Goal: Check status

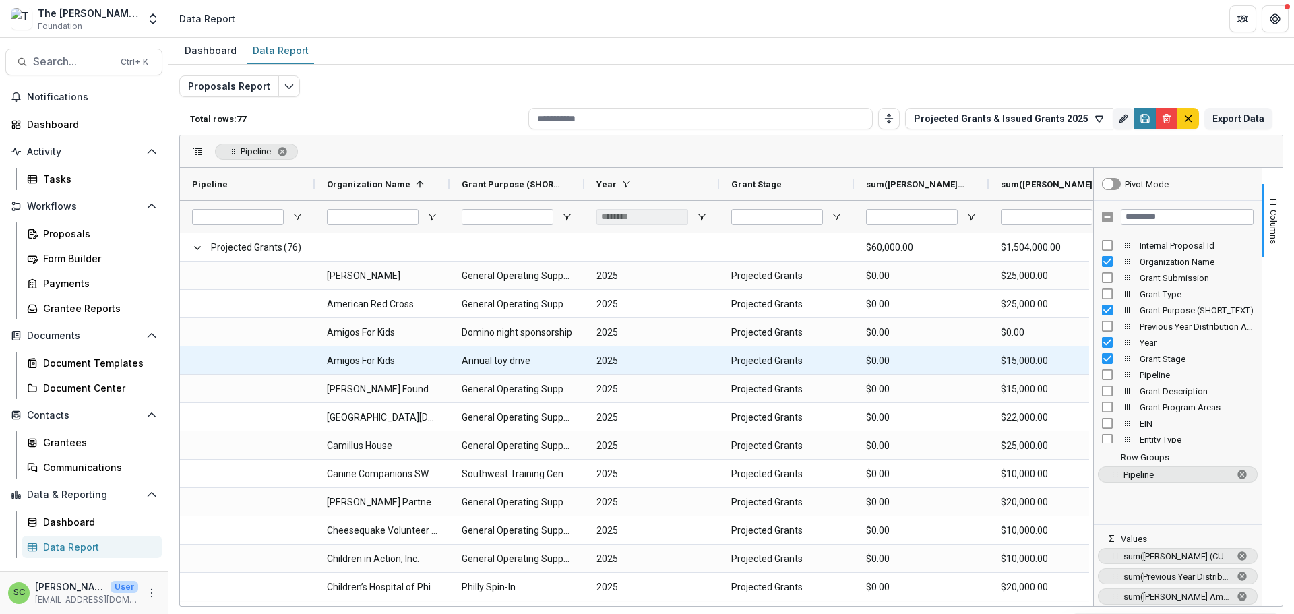
scroll to position [20, 0]
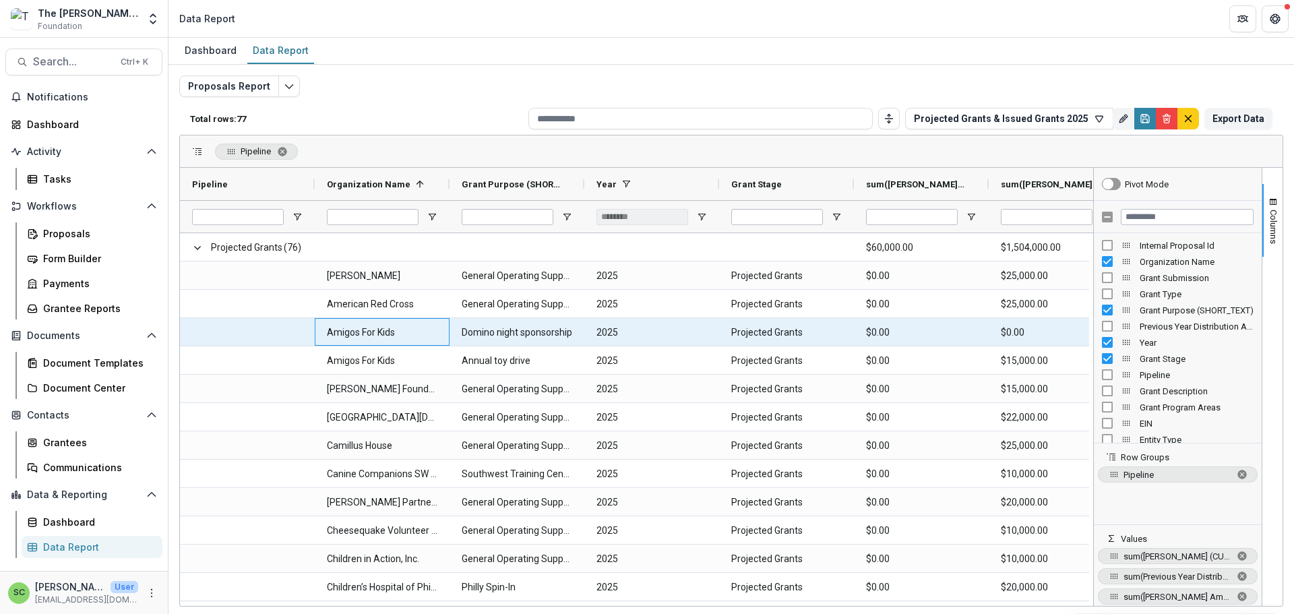
click at [377, 340] on Name-2177 "Amigos For Kids" at bounding box center [382, 333] width 111 height 28
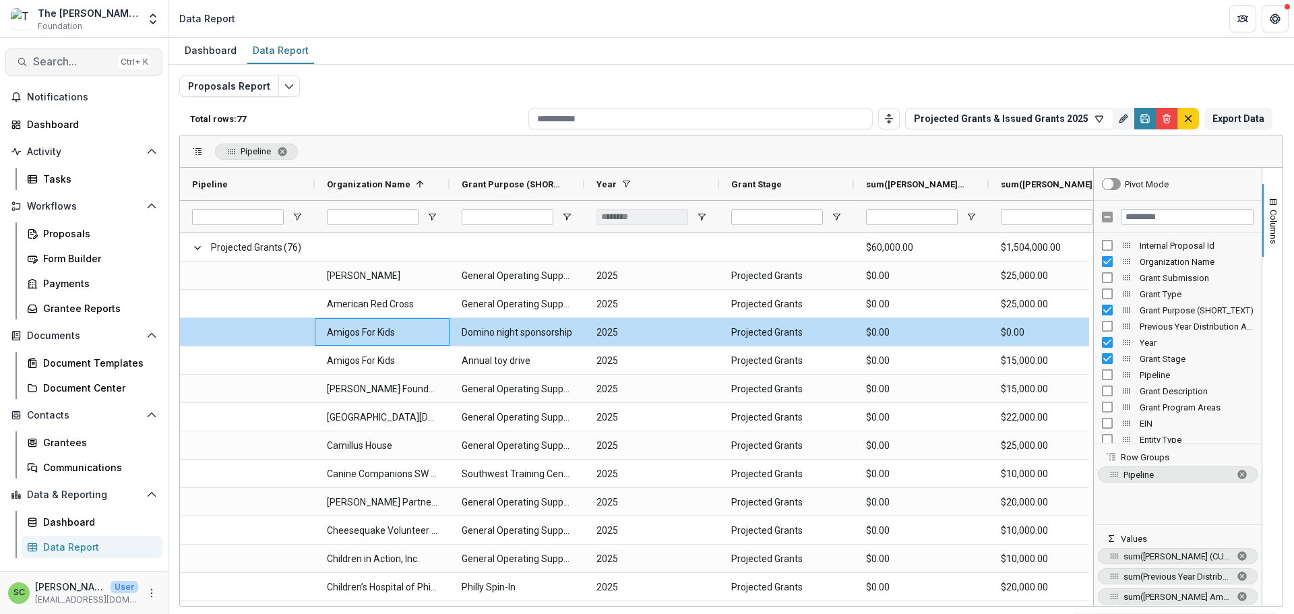
click at [81, 68] on span "Search..." at bounding box center [73, 61] width 80 height 13
type input "******"
